Goal: Task Accomplishment & Management: Use online tool/utility

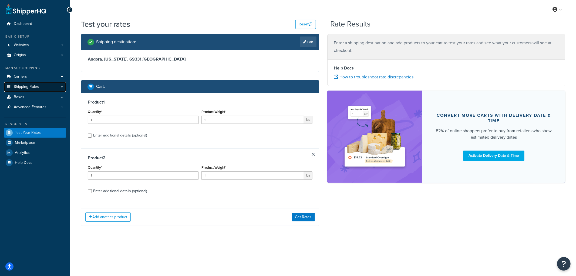
click at [22, 83] on link "Shipping Rules" at bounding box center [35, 87] width 62 height 10
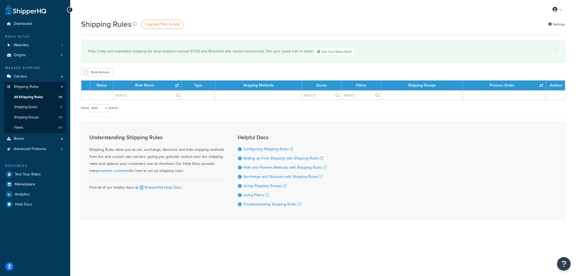
select select "1000"
